Goal: Check status: Check status

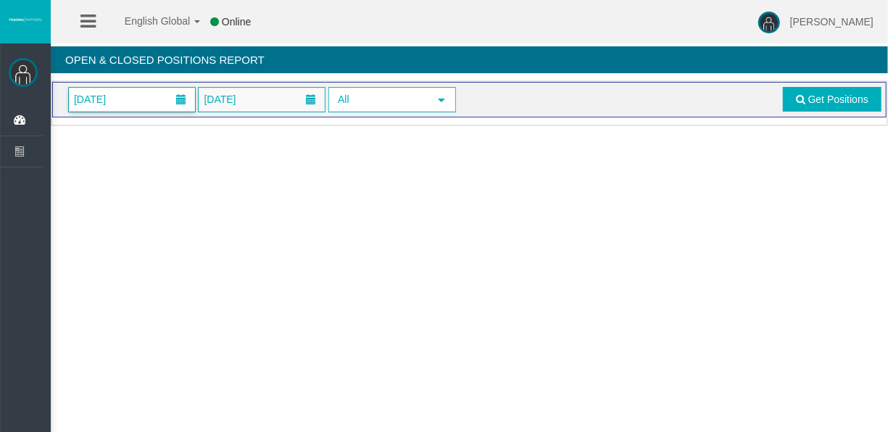
click at [159, 94] on span "[DATE]" at bounding box center [132, 100] width 126 height 24
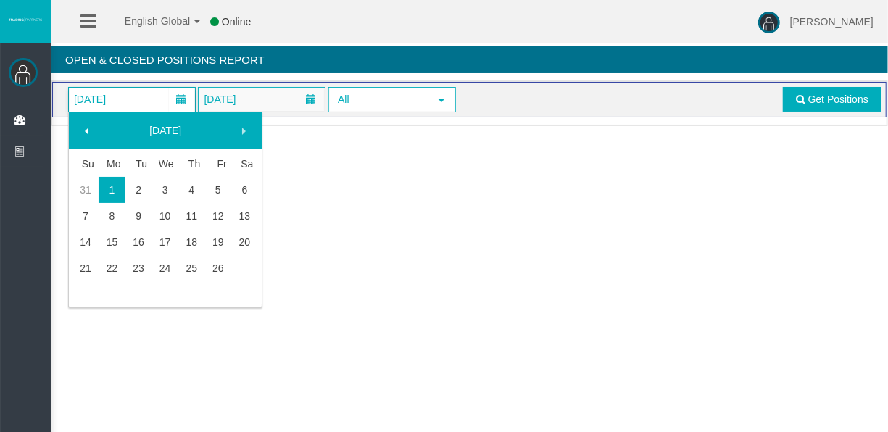
click at [236, 271] on td at bounding box center [244, 268] width 27 height 26
click at [228, 268] on link "26" at bounding box center [218, 268] width 27 height 26
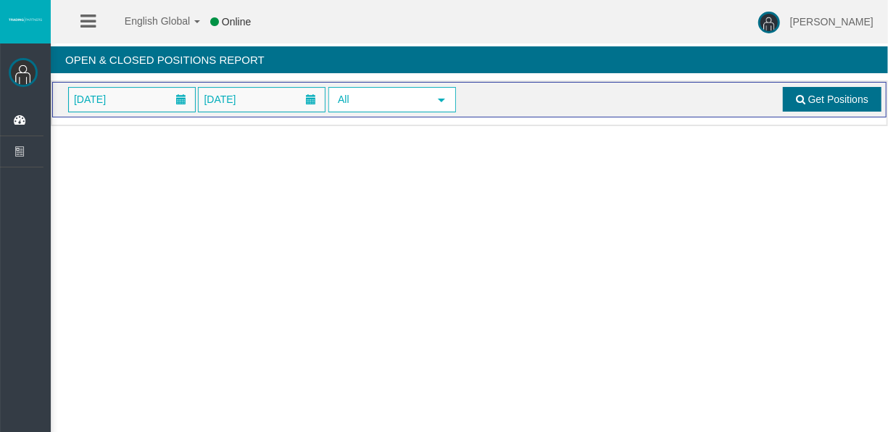
click at [810, 94] on span "Get Positions" at bounding box center [839, 100] width 60 height 12
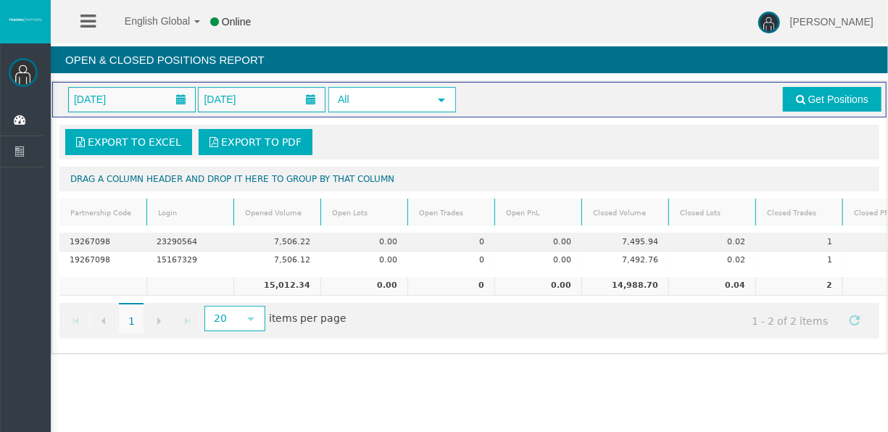
click at [518, 355] on div "Loading... [DATE] [DATE] All select Get Positions Export to Excel Export to PDF…" at bounding box center [470, 218] width 838 height 274
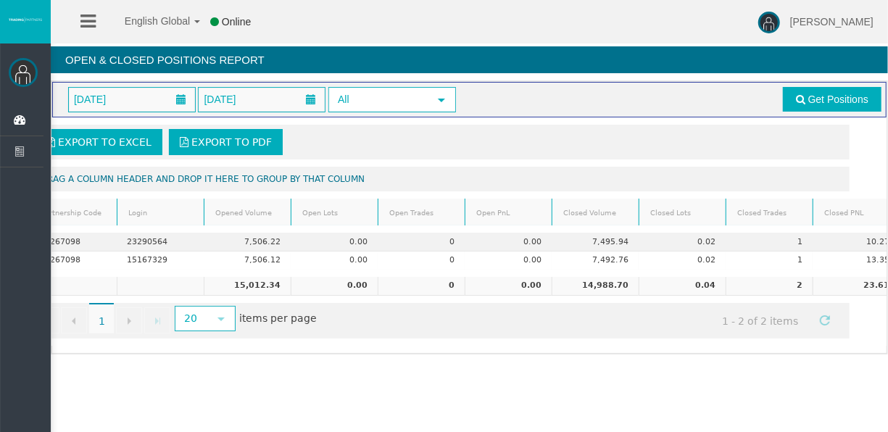
scroll to position [0, 31]
drag, startPoint x: 618, startPoint y: 387, endPoint x: 624, endPoint y: 414, distance: 27.5
click at [618, 391] on div "English Global 简体中文 English Global 日本語 한국어 Online [PERSON_NAME] Help Log Out [P…" at bounding box center [444, 216] width 888 height 432
